Goal: Information Seeking & Learning: Learn about a topic

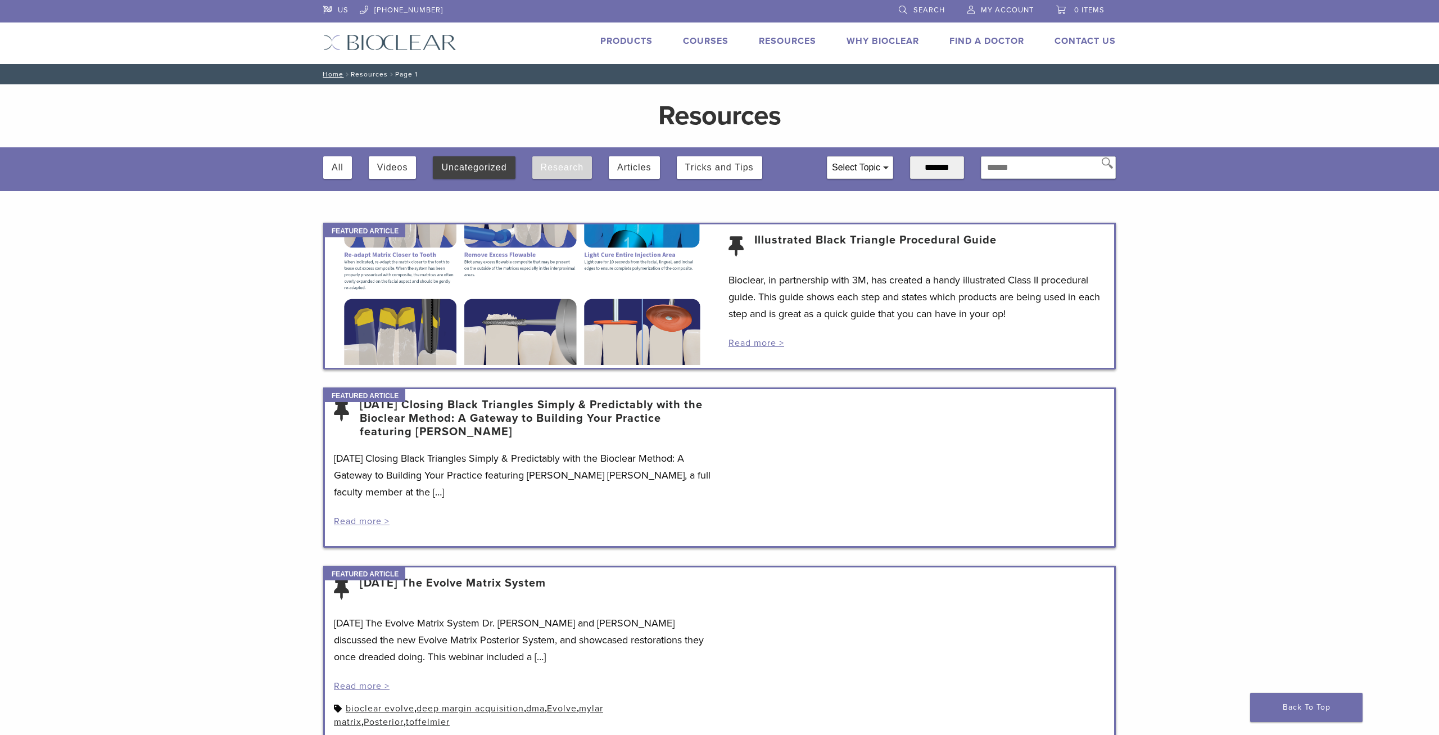
click at [566, 169] on button "Research" at bounding box center [562, 167] width 43 height 22
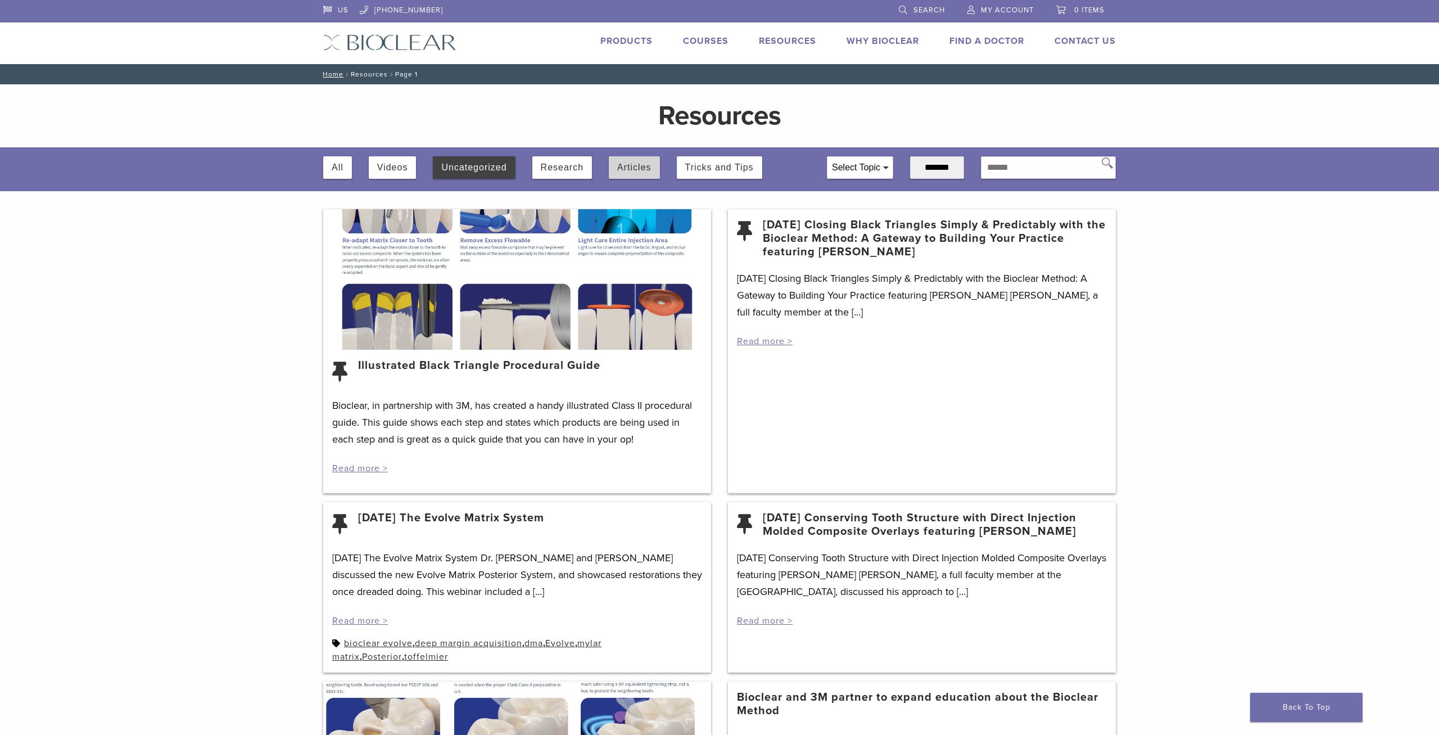
click at [642, 166] on button "Articles" at bounding box center [634, 167] width 34 height 22
click at [577, 171] on button "Research" at bounding box center [562, 167] width 43 height 22
click at [707, 169] on button "Tricks and Tips" at bounding box center [719, 167] width 69 height 22
click at [626, 169] on button "Articles" at bounding box center [634, 167] width 34 height 22
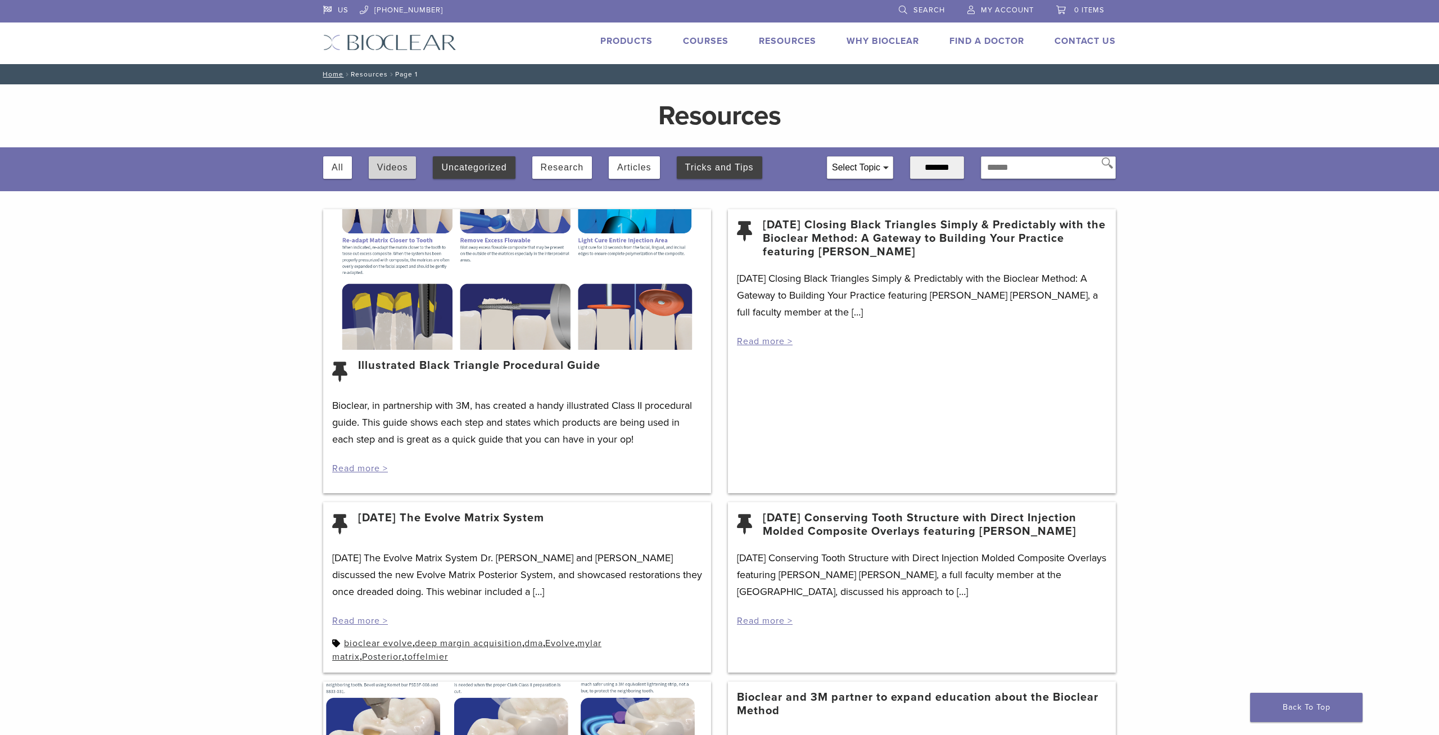
click at [376, 172] on div "Videos" at bounding box center [393, 167] width 48 height 22
click at [471, 170] on button "Uncategorized" at bounding box center [473, 167] width 65 height 22
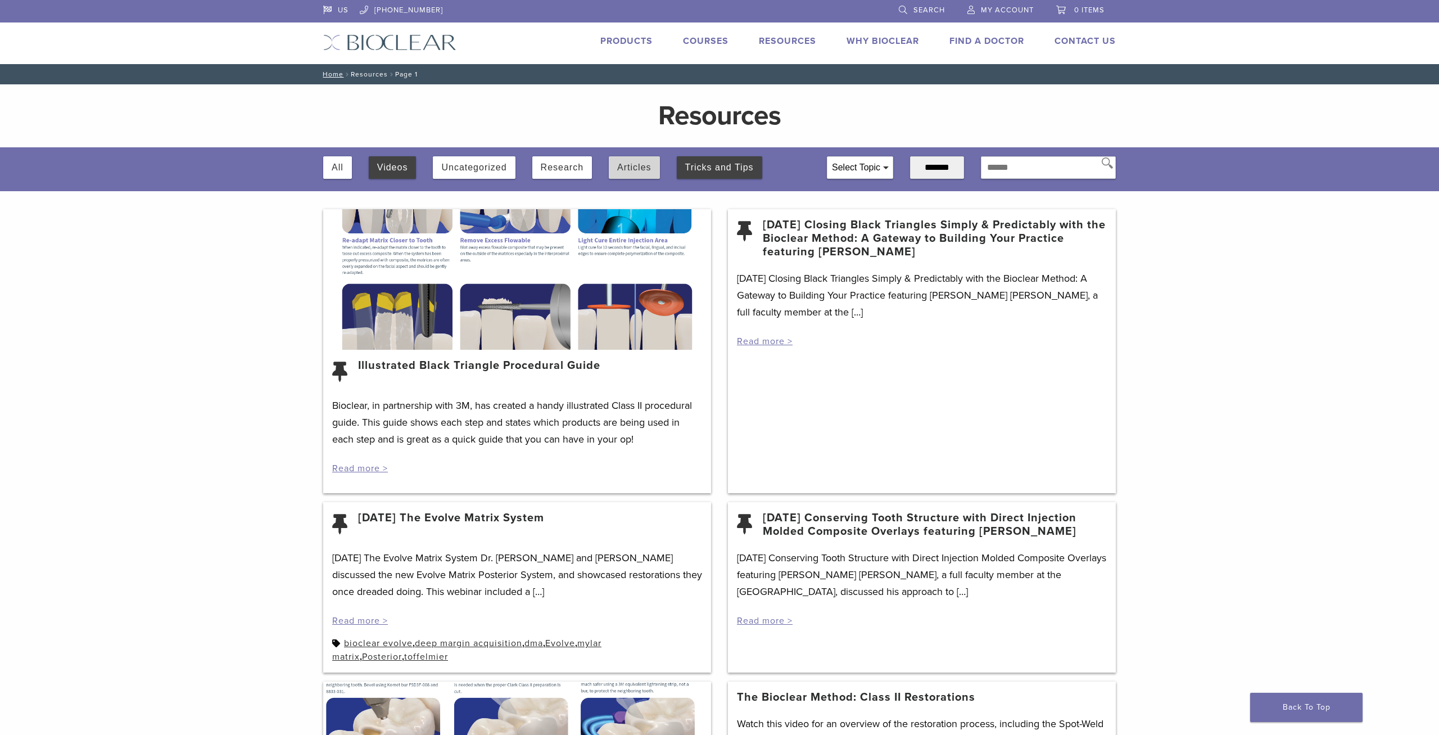
click at [644, 163] on button "Articles" at bounding box center [634, 167] width 34 height 22
click at [320, 166] on div "All Videos Uncategorized Research Articles Tricks and Tips" at bounding box center [567, 162] width 504 height 31
click at [345, 169] on div "All" at bounding box center [337, 167] width 29 height 22
click at [336, 174] on button "All" at bounding box center [338, 167] width 12 height 22
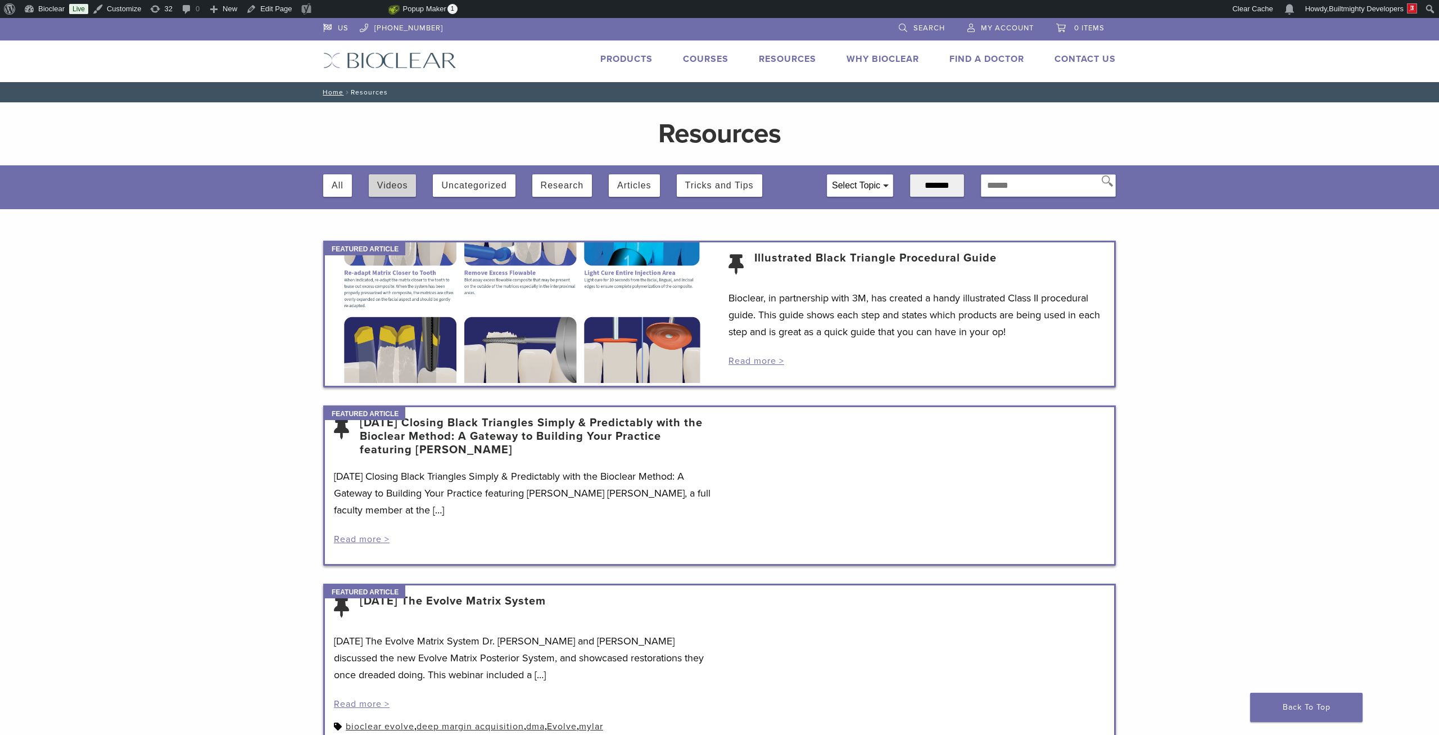
click at [399, 193] on button "Videos" at bounding box center [392, 185] width 31 height 22
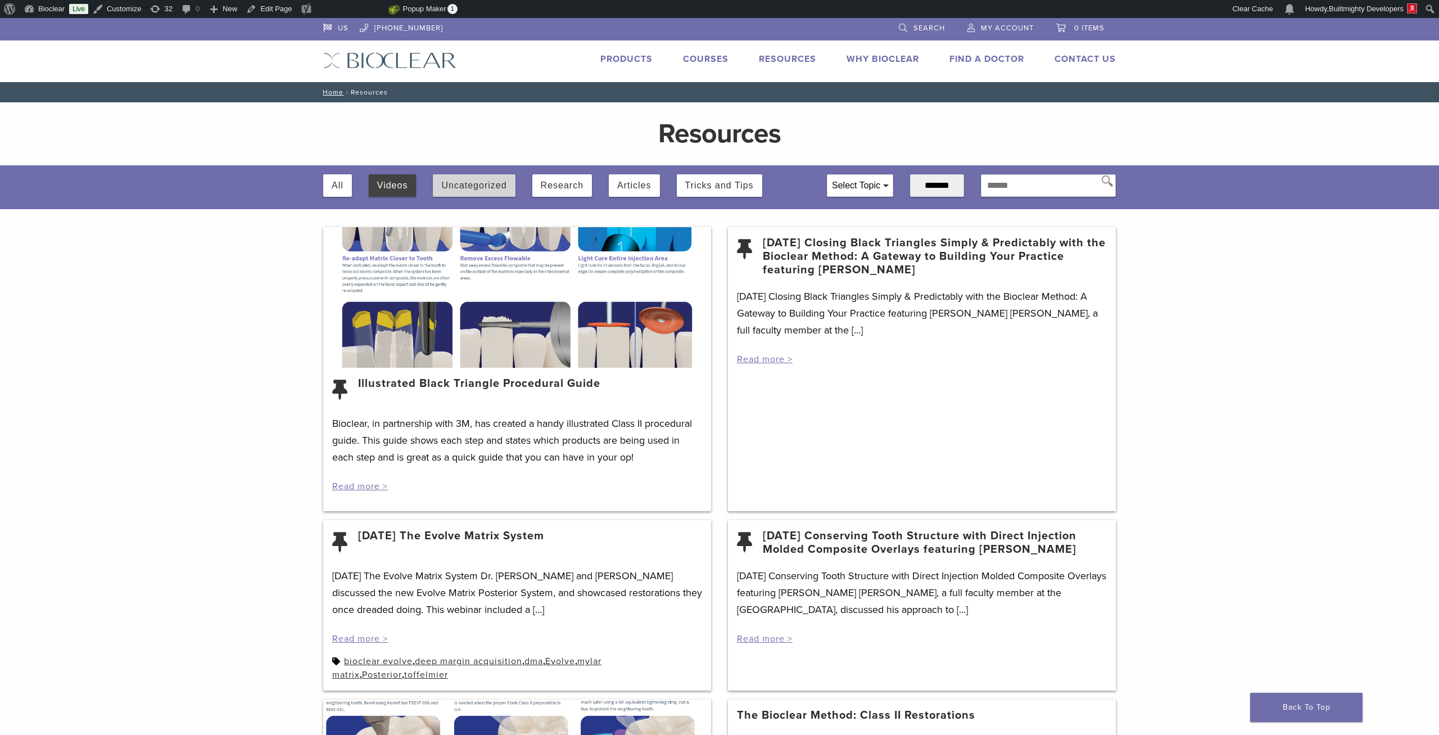
click at [453, 192] on button "Uncategorized" at bounding box center [473, 185] width 65 height 22
